Goal: Information Seeking & Learning: Learn about a topic

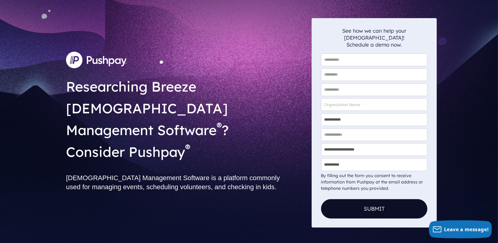
click at [101, 68] on img at bounding box center [96, 60] width 61 height 16
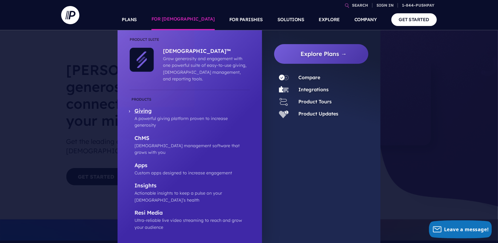
click at [145, 108] on p "Giving" at bounding box center [191, 112] width 115 height 8
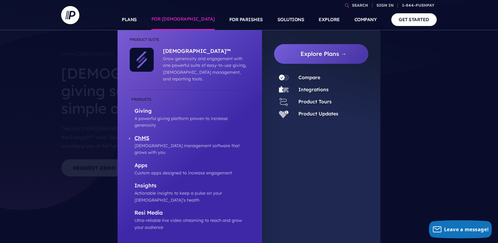
click at [141, 135] on p "ChMS" at bounding box center [191, 139] width 115 height 8
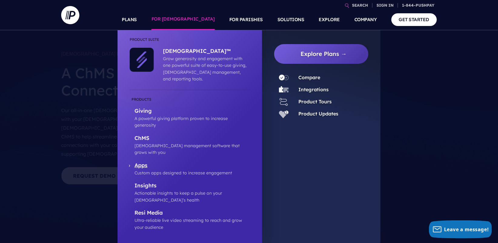
click at [141, 162] on p "Apps" at bounding box center [191, 166] width 115 height 8
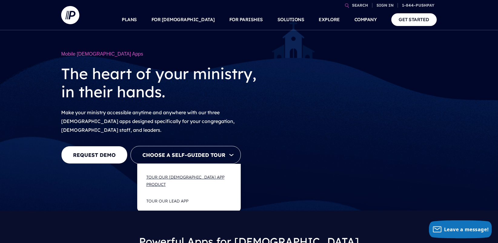
click at [191, 172] on button "Tour Our Church App Product" at bounding box center [189, 181] width 98 height 24
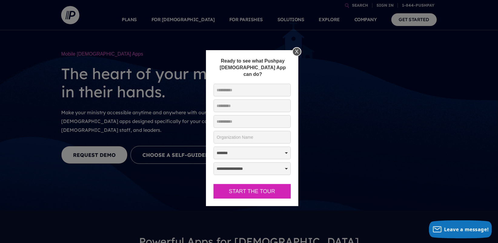
click at [298, 50] on div "X" at bounding box center [296, 51] width 9 height 9
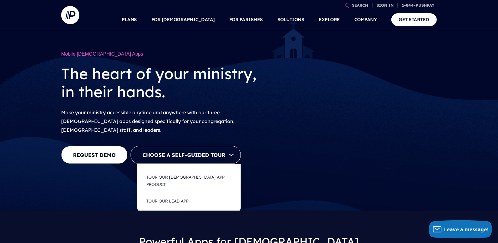
click at [164, 193] on button "Tour Our LEAD App" at bounding box center [189, 201] width 98 height 16
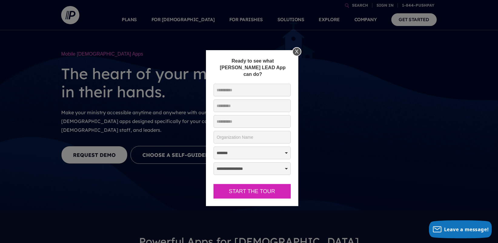
click at [297, 48] on div "X" at bounding box center [296, 51] width 9 height 9
